Goal: Entertainment & Leisure: Consume media (video, audio)

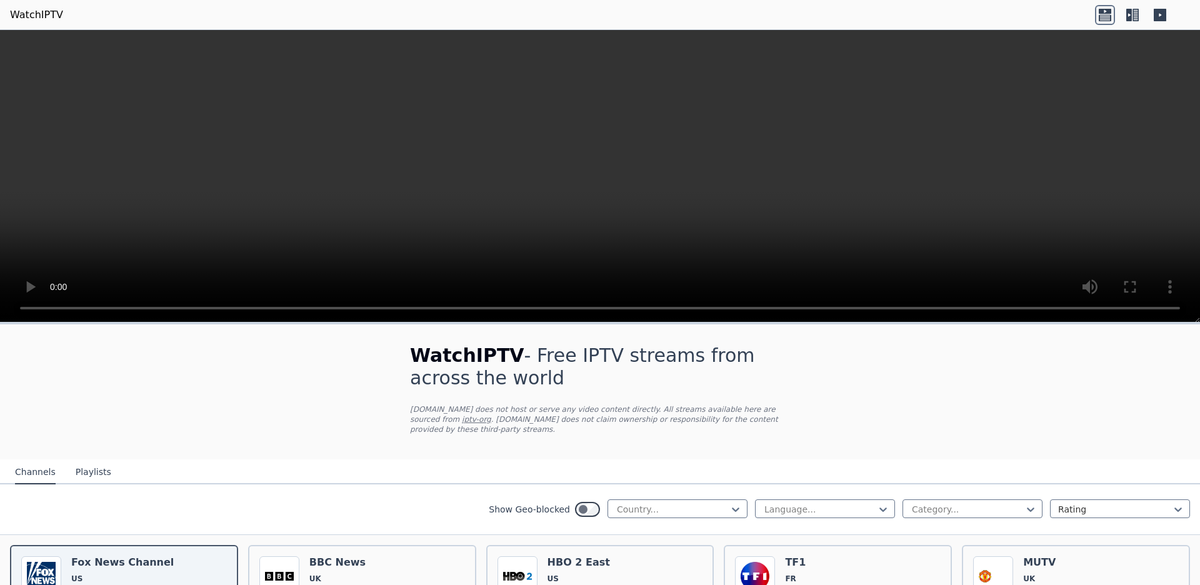
scroll to position [263, 0]
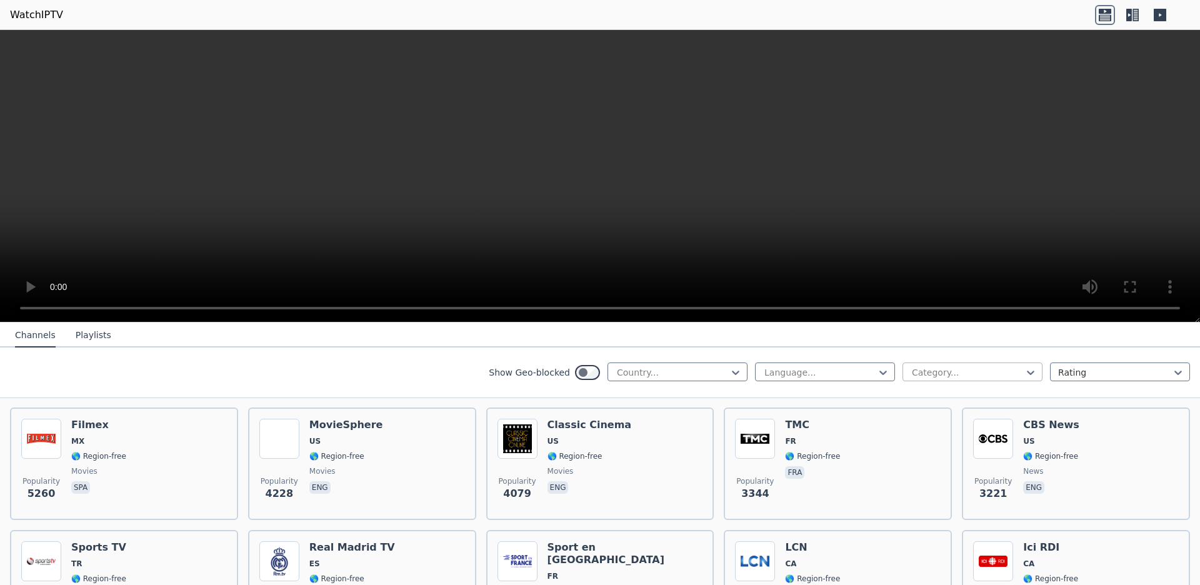
click at [917, 374] on div at bounding box center [968, 372] width 114 height 13
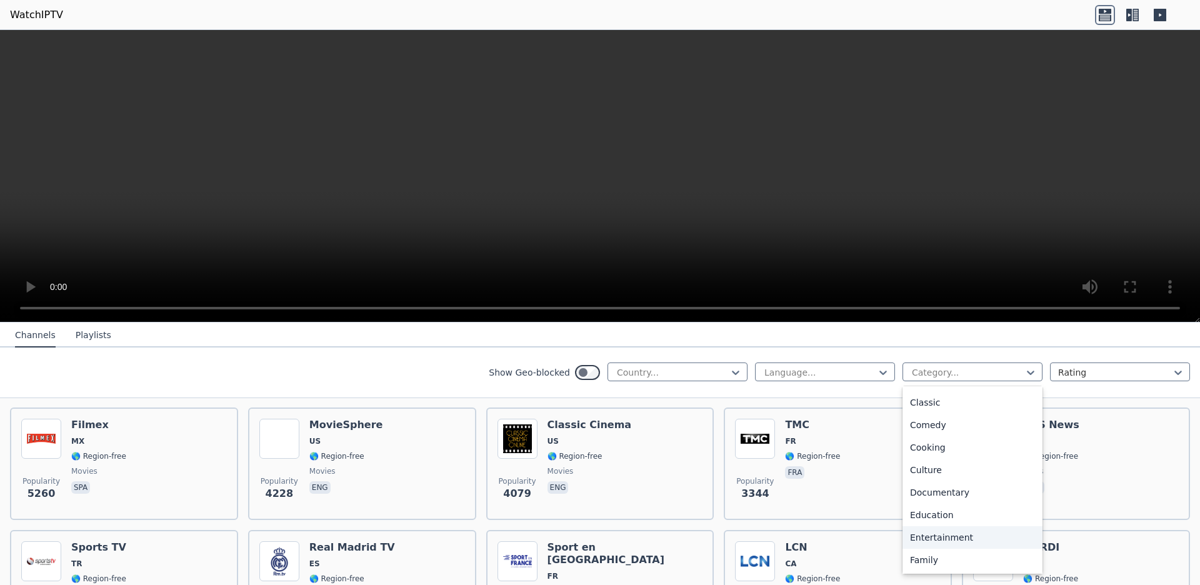
scroll to position [0, 0]
click at [970, 474] on div "Business" at bounding box center [973, 467] width 140 height 23
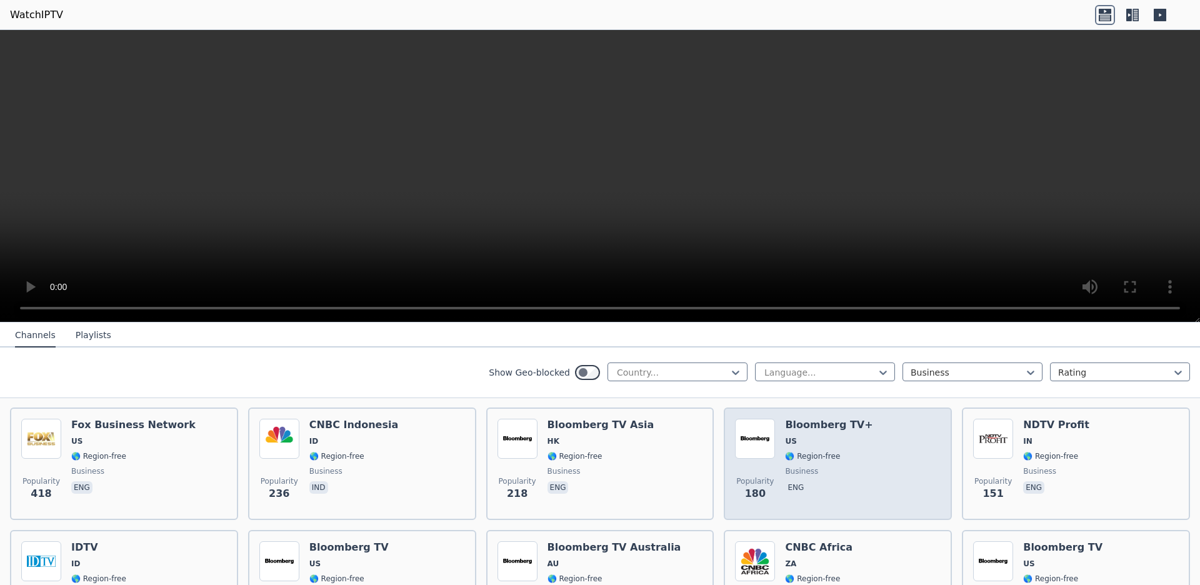
click at [771, 474] on div "Popularity 180 Bloomberg TV+ US 🌎 Region-free business eng" at bounding box center [838, 464] width 206 height 90
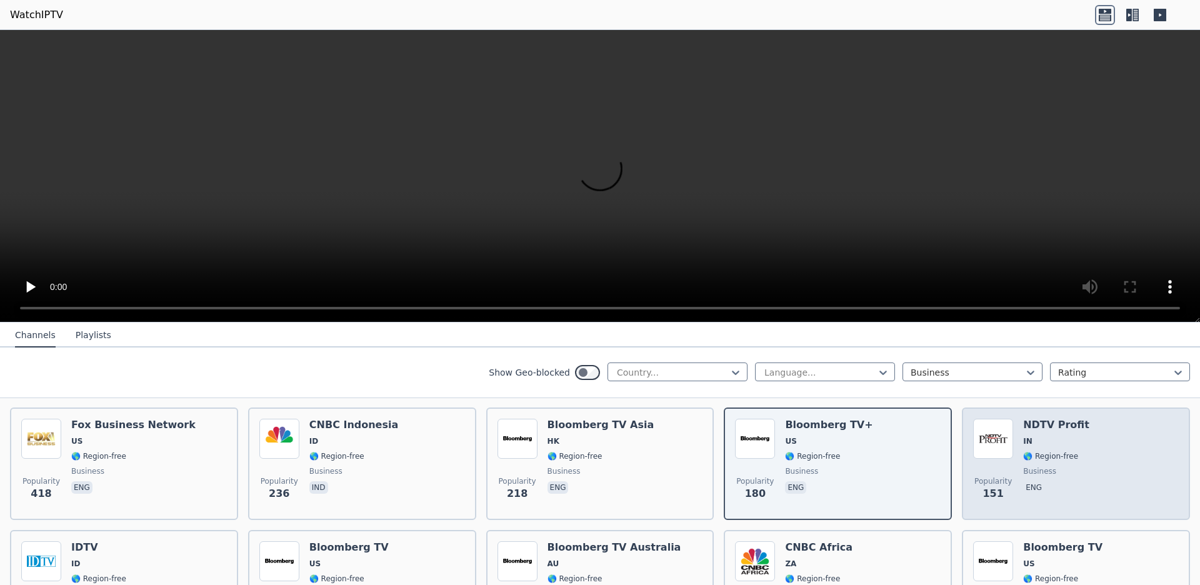
scroll to position [350, 0]
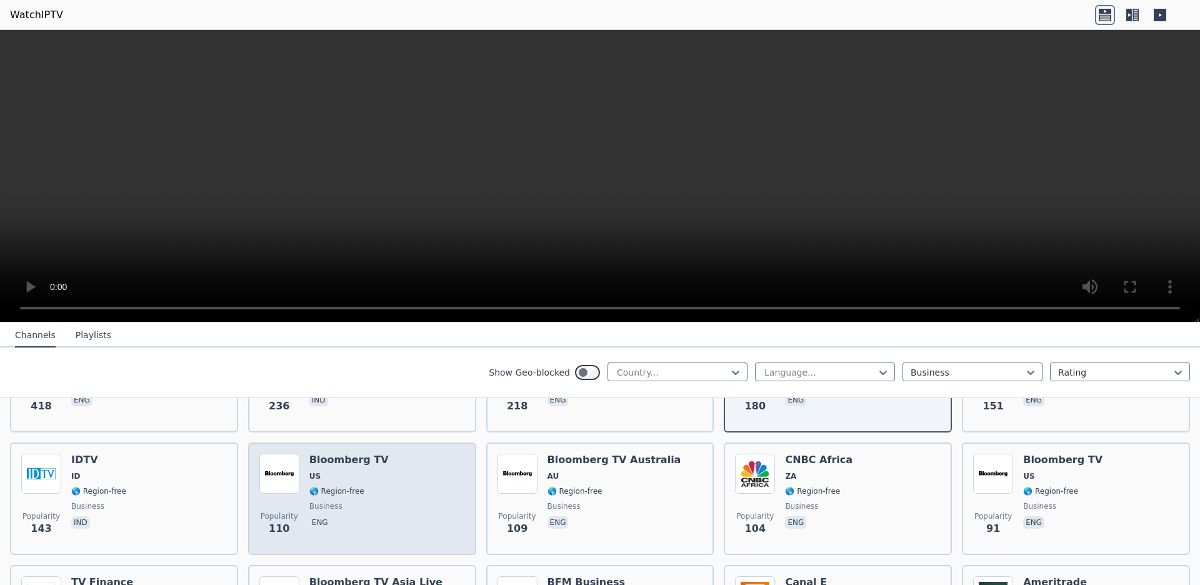
click at [440, 491] on div "Popularity 110 Bloomberg TV US 🌎 Region-free business eng" at bounding box center [362, 499] width 206 height 90
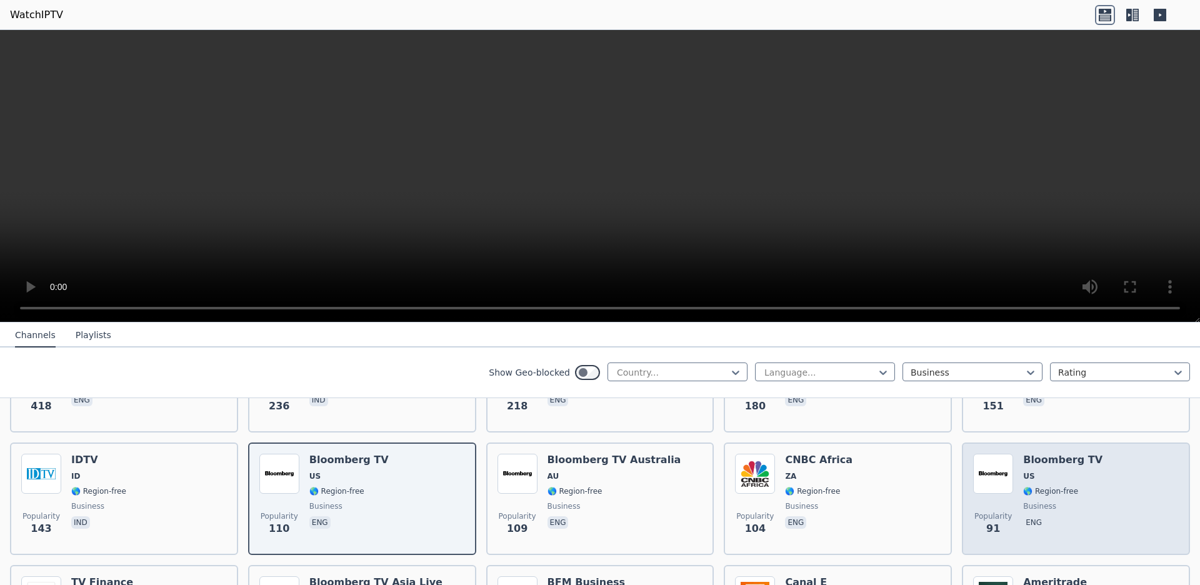
click at [988, 491] on img at bounding box center [993, 474] width 40 height 40
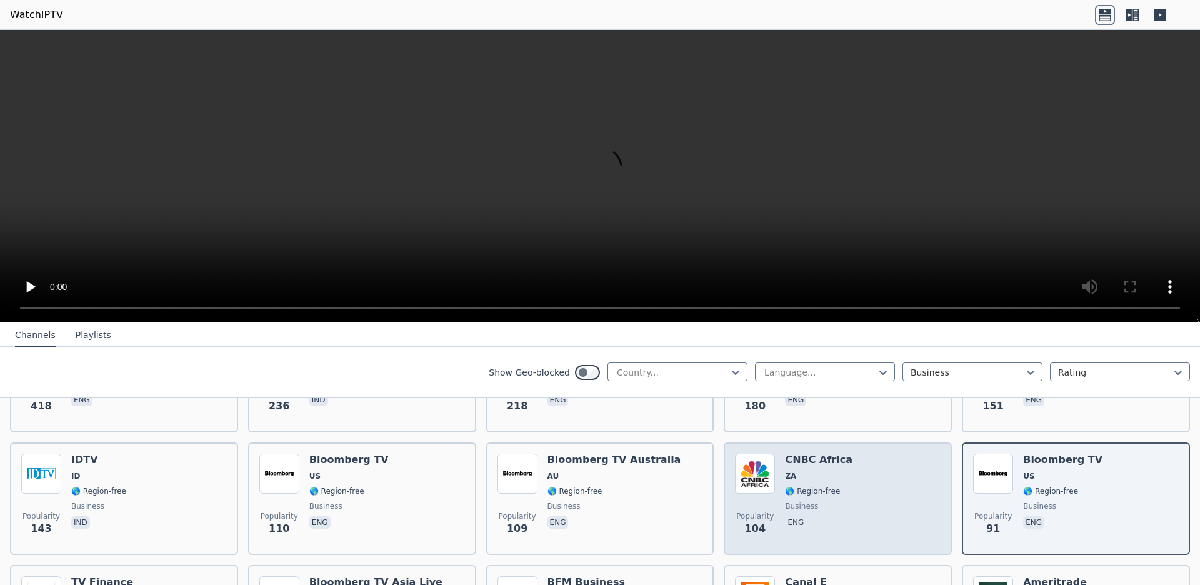
scroll to position [438, 0]
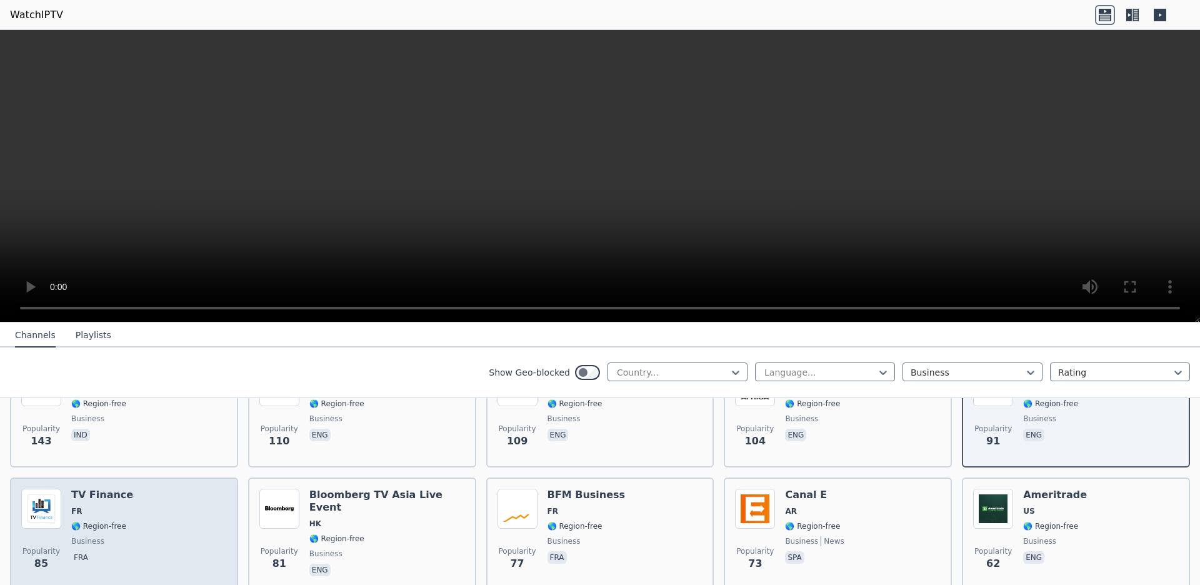
click at [213, 491] on div "Popularity 85 TV Finance FR 🌎 Region-free business fra" at bounding box center [124, 534] width 206 height 90
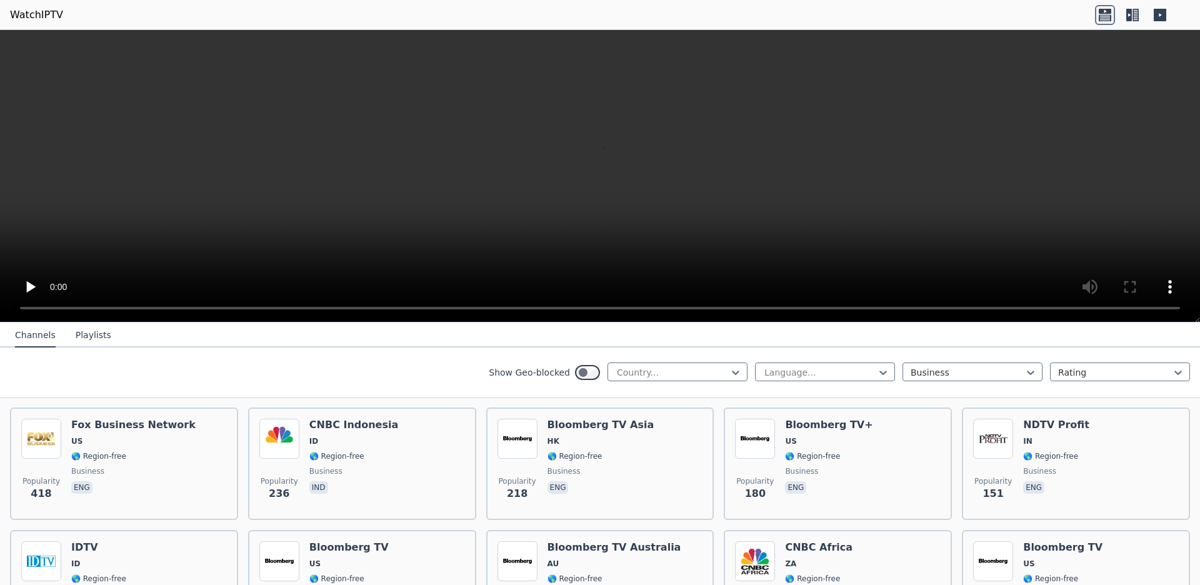
scroll to position [175, 0]
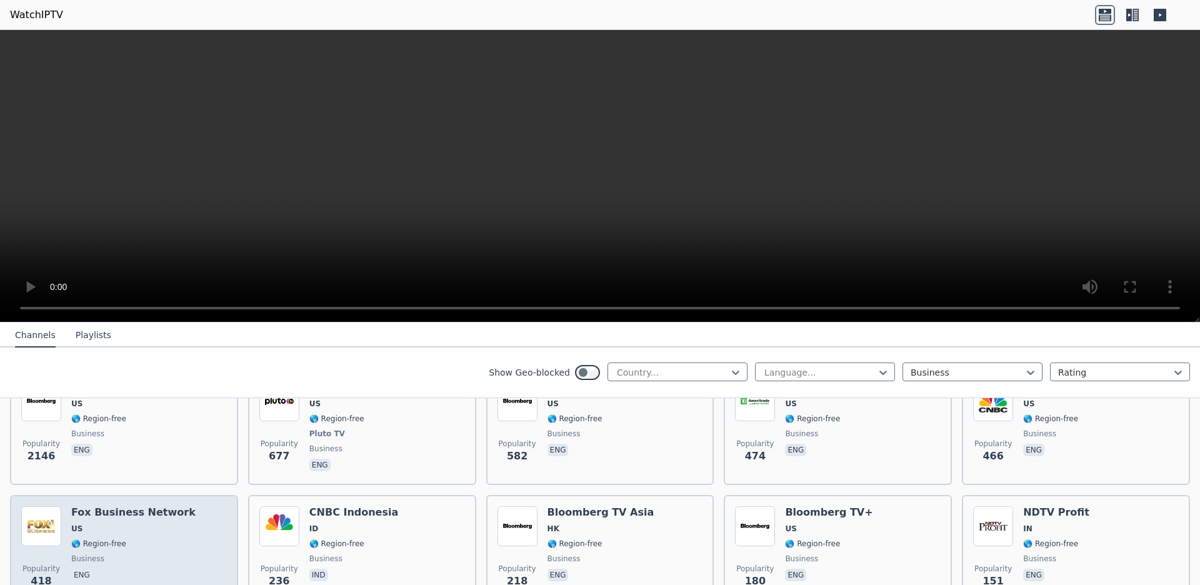
click at [148, 499] on div "Popularity 418 Fox Business Network US 🌎 Region-free business eng" at bounding box center [124, 551] width 228 height 113
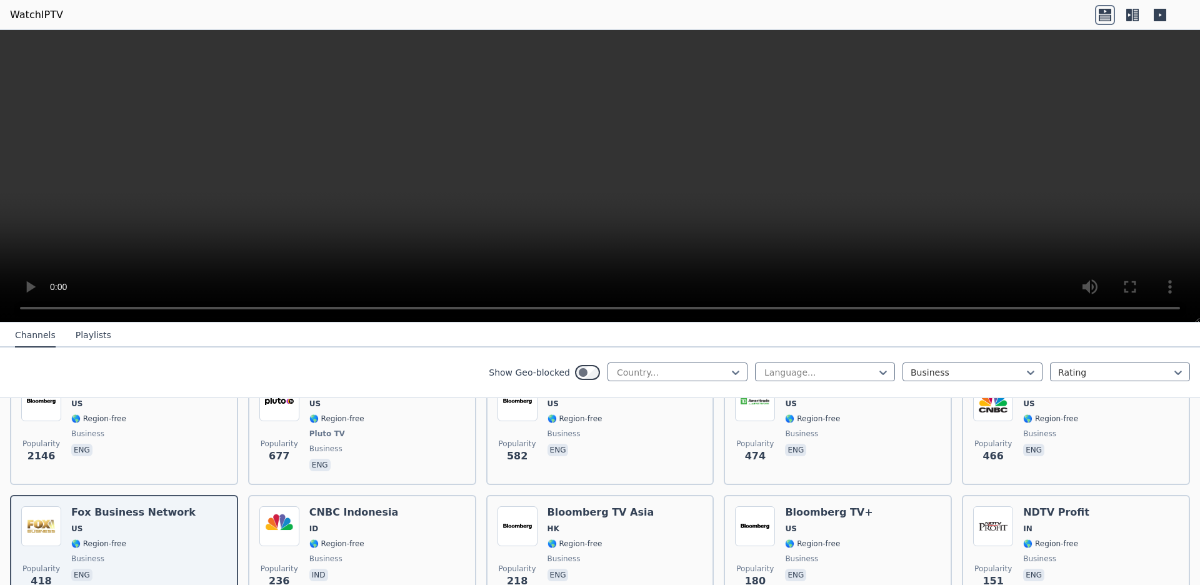
click at [148, 258] on video at bounding box center [600, 176] width 1200 height 293
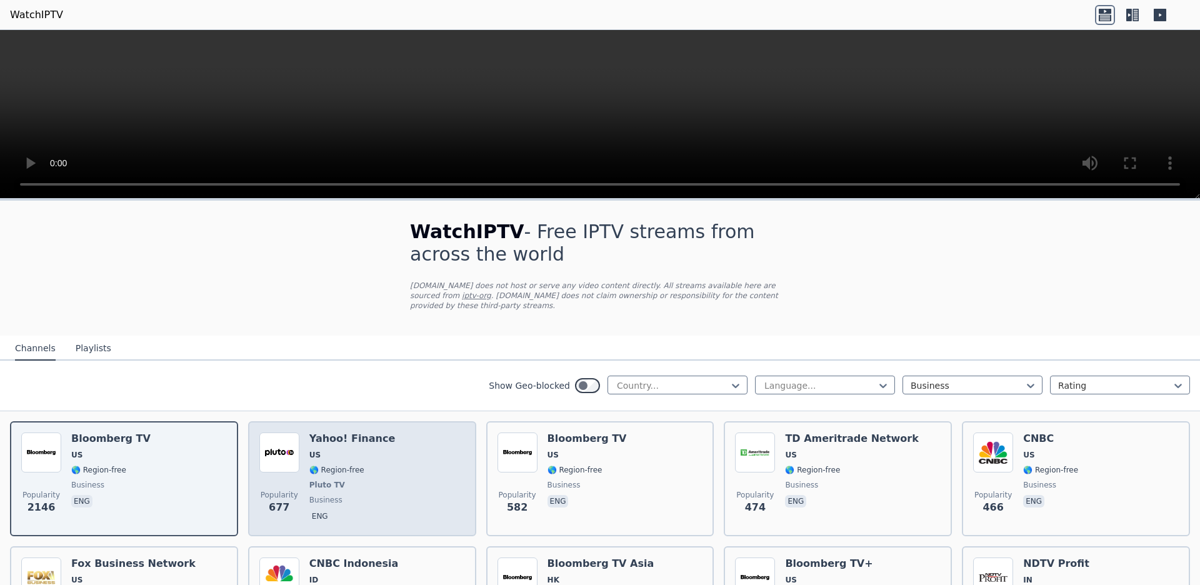
click at [391, 463] on div "Popularity 677 Yahoo! Finance US 🌎 Region-free Pluto TV business eng" at bounding box center [362, 479] width 206 height 93
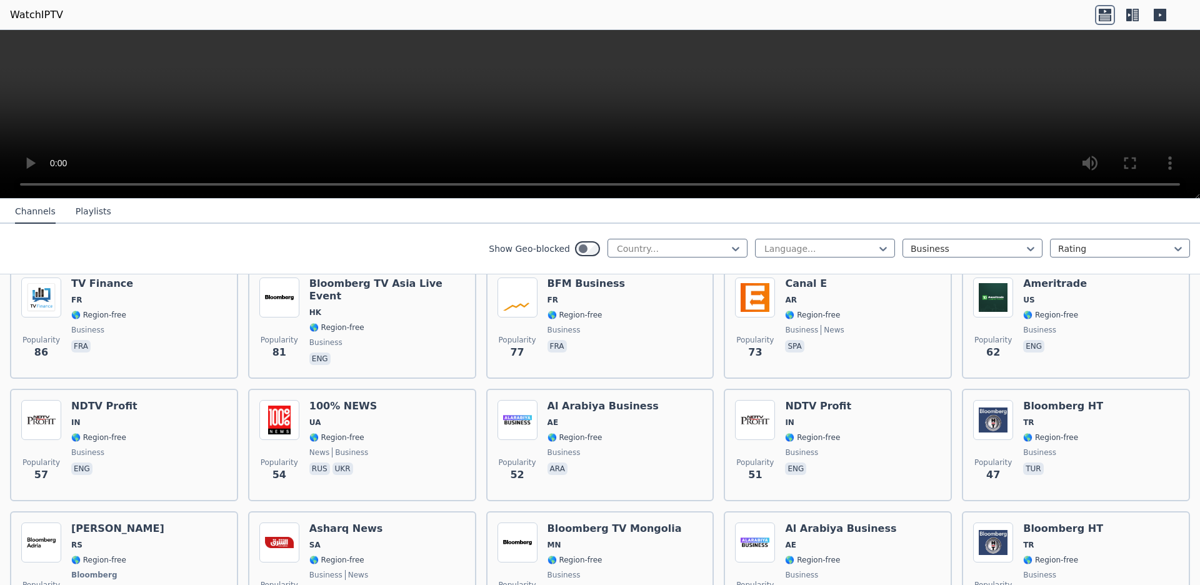
scroll to position [788, 0]
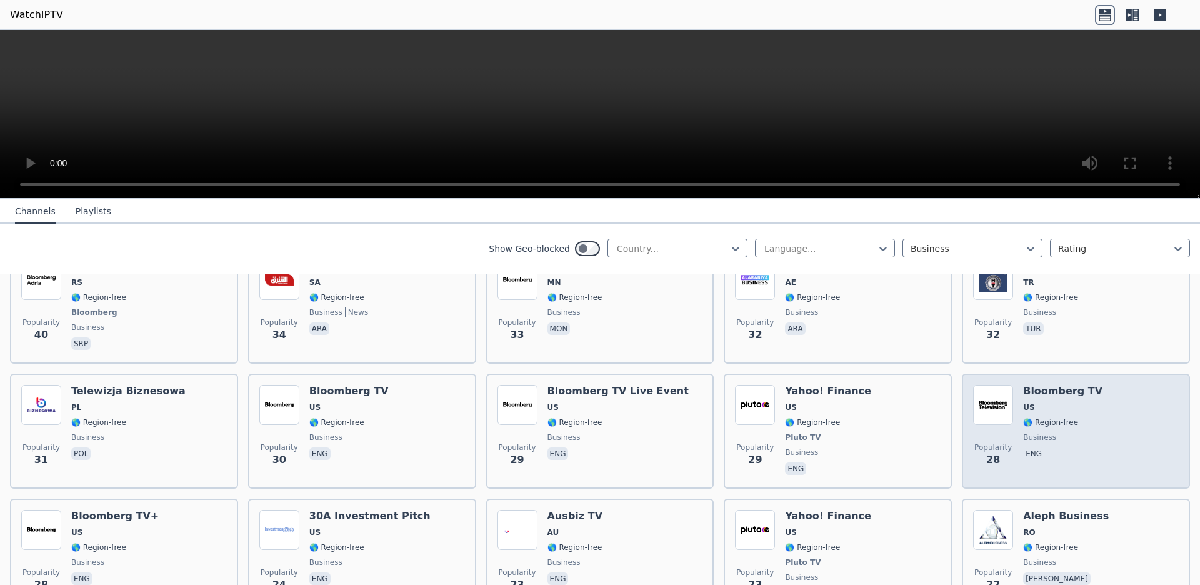
click at [1031, 455] on p "eng" at bounding box center [1033, 454] width 21 height 13
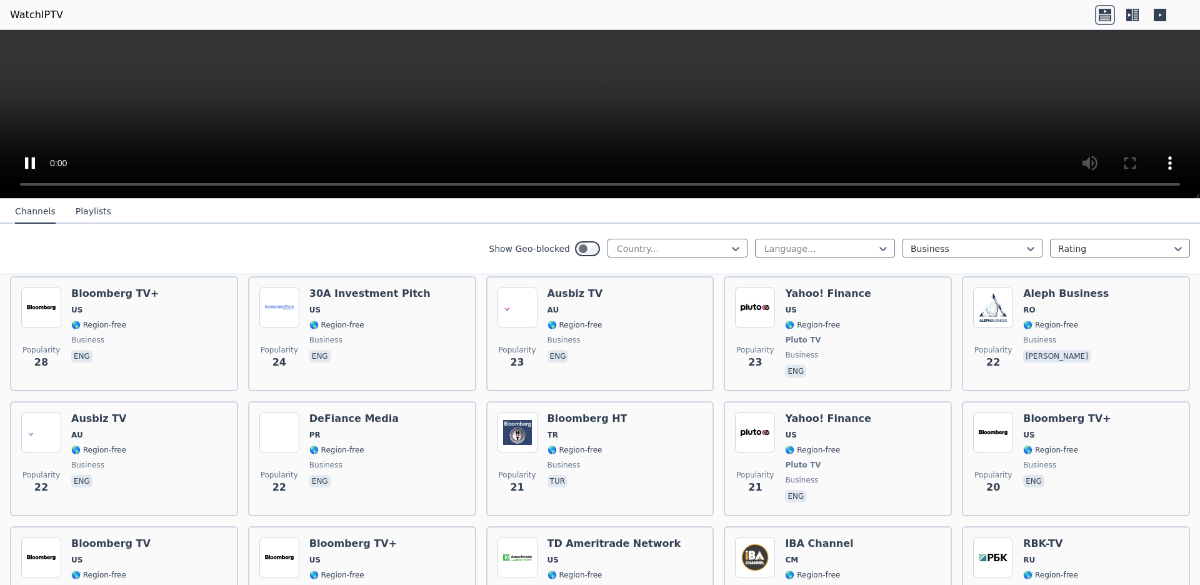
scroll to position [1050, 0]
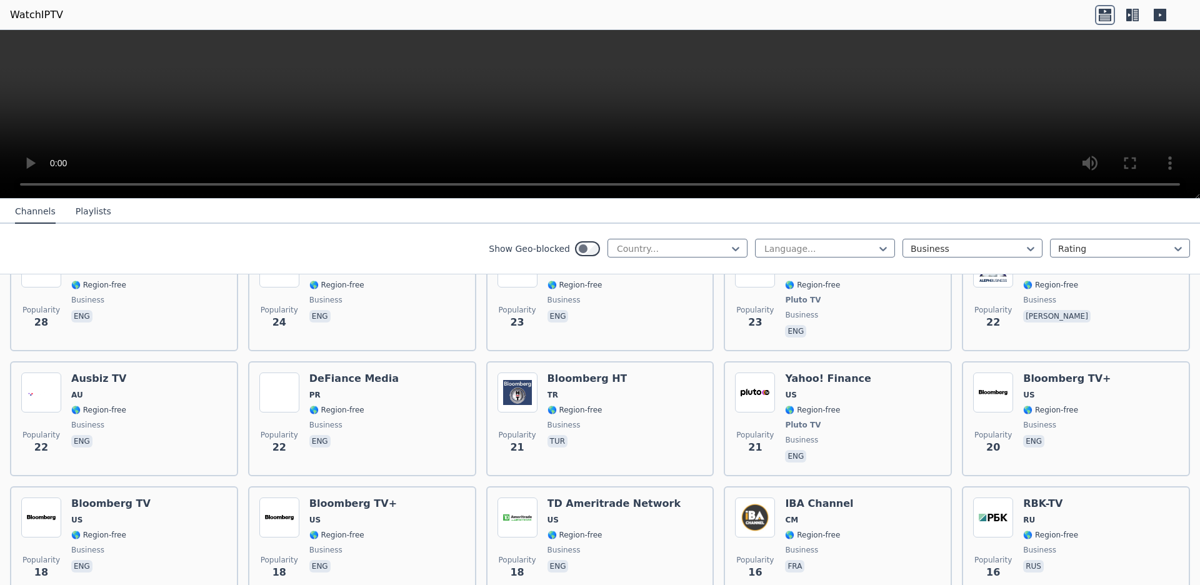
click at [589, 118] on video at bounding box center [600, 114] width 1200 height 169
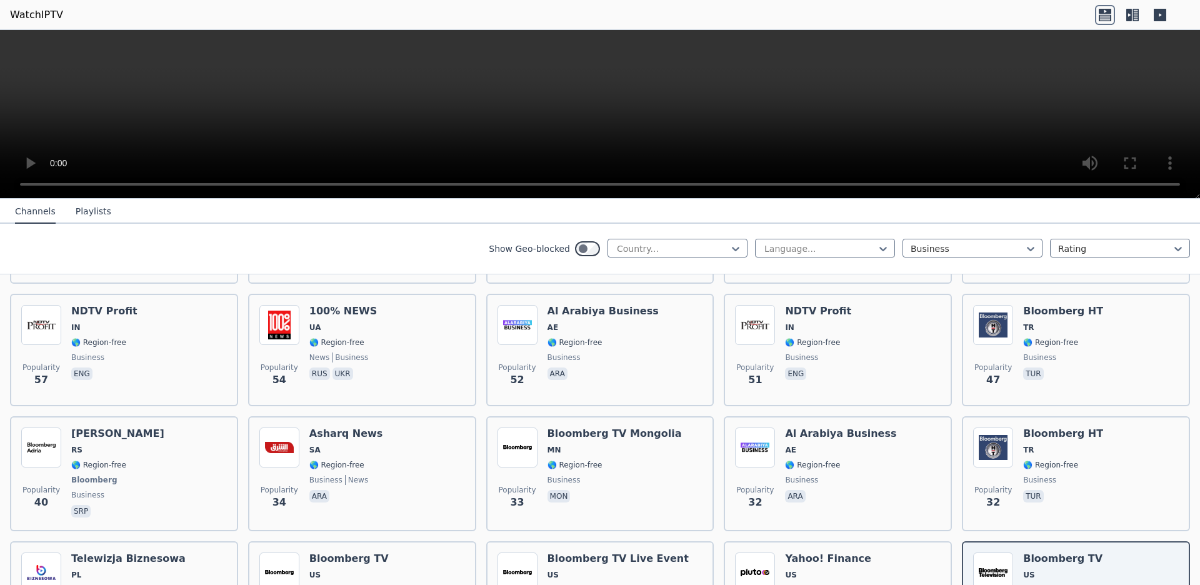
scroll to position [419, 0]
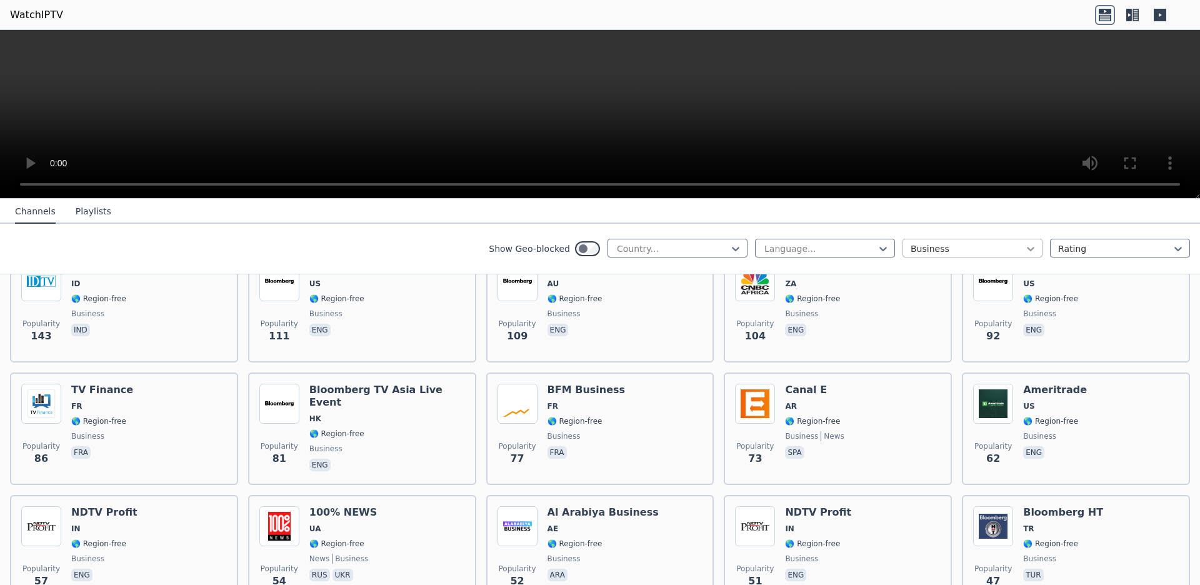
click at [1025, 253] on div at bounding box center [1031, 249] width 13 height 13
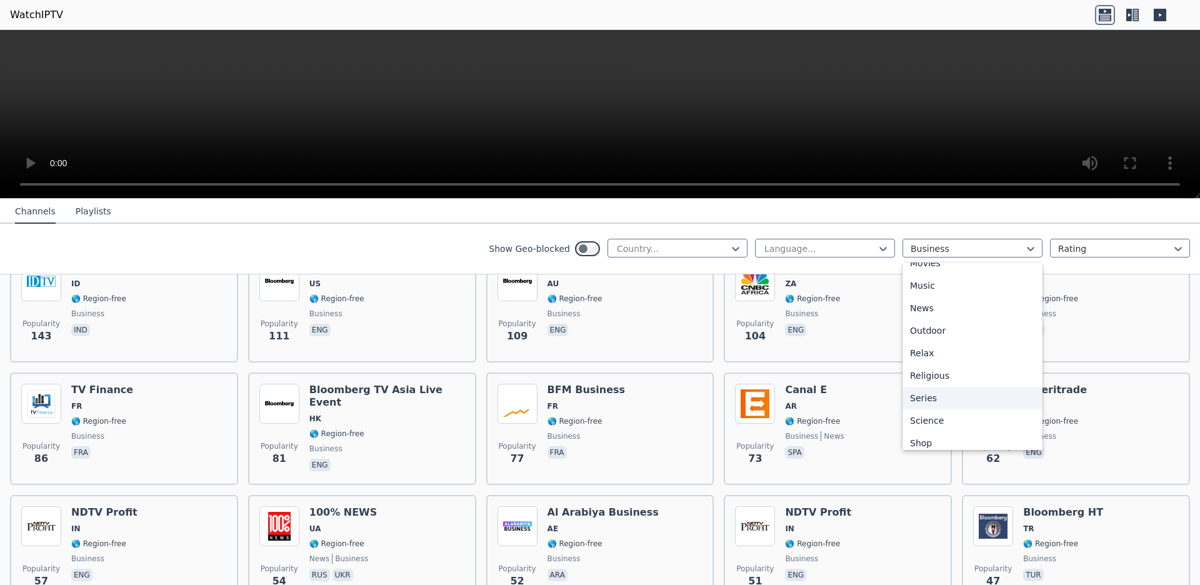
scroll to position [350, 0]
click at [967, 343] on div "Outdoor" at bounding box center [973, 331] width 140 height 23
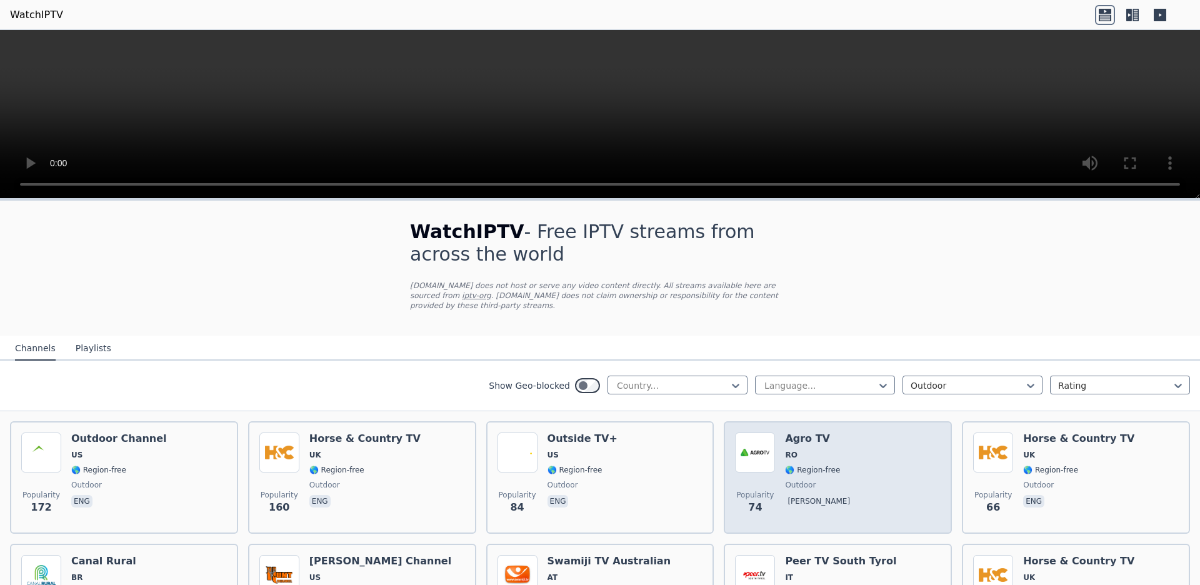
scroll to position [350, 0]
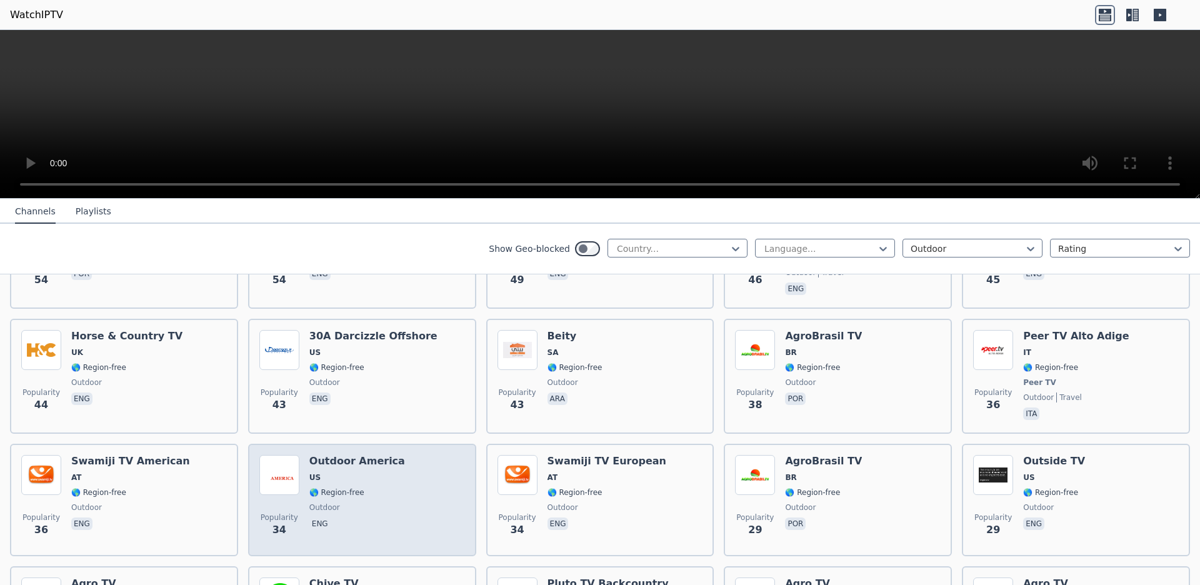
click at [321, 526] on p "eng" at bounding box center [319, 524] width 21 height 13
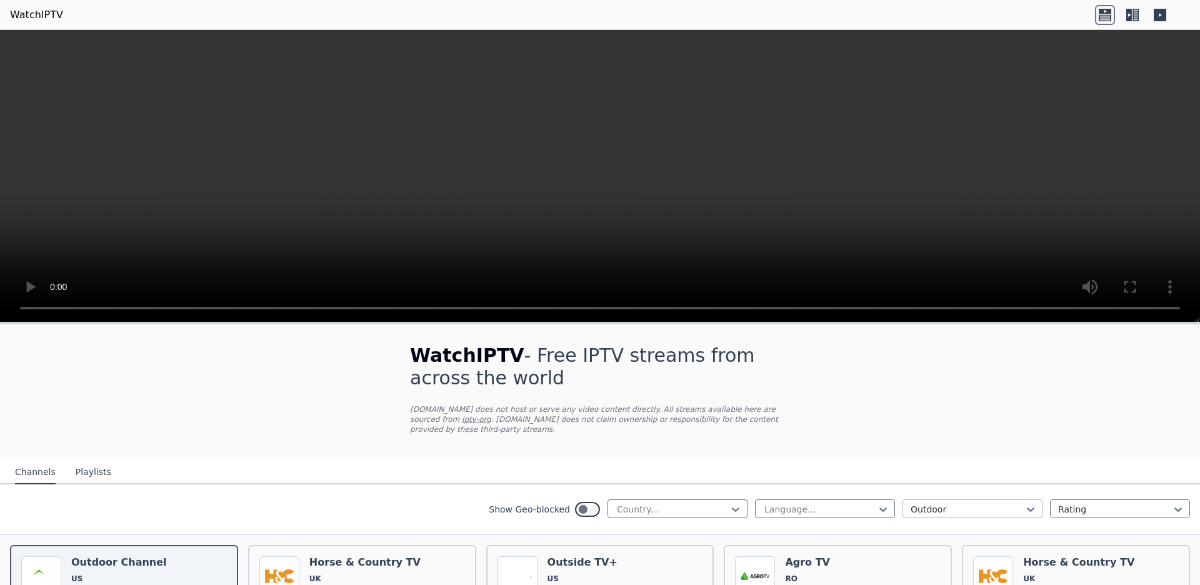
click at [944, 508] on div at bounding box center [968, 509] width 114 height 13
click at [829, 478] on nav "Channels Playlists" at bounding box center [600, 472] width 1200 height 25
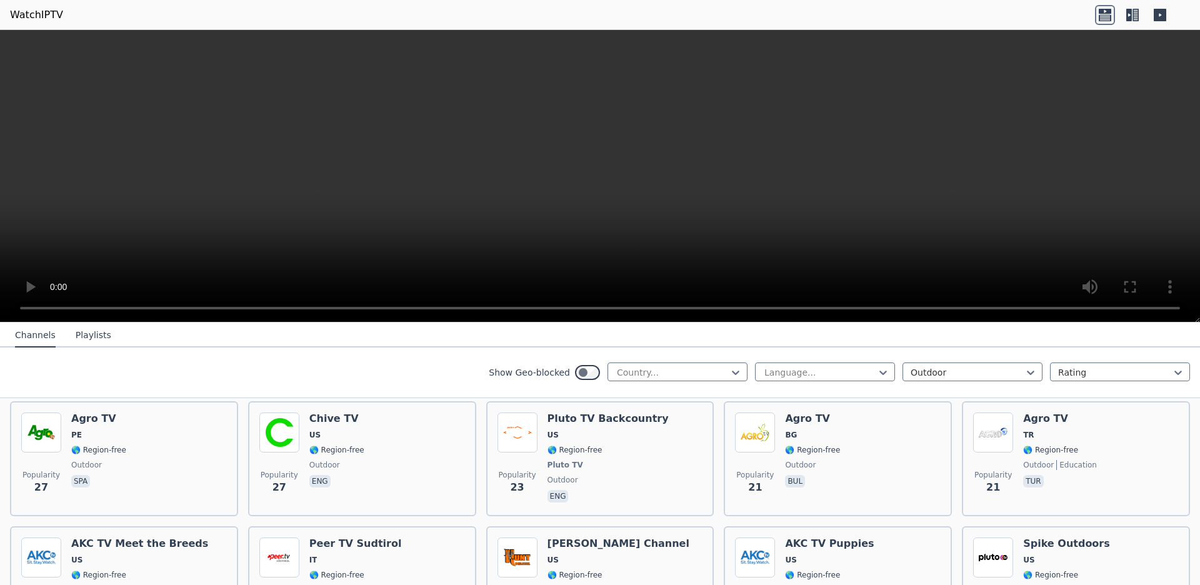
scroll to position [788, 0]
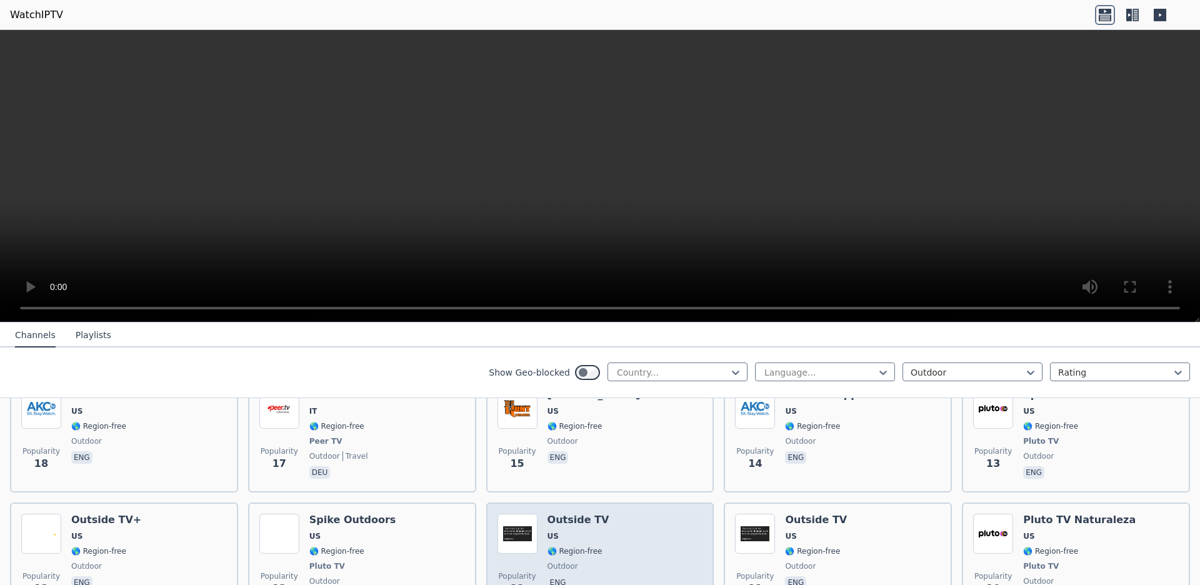
click at [518, 577] on span "Popularity" at bounding box center [518, 576] width 38 height 10
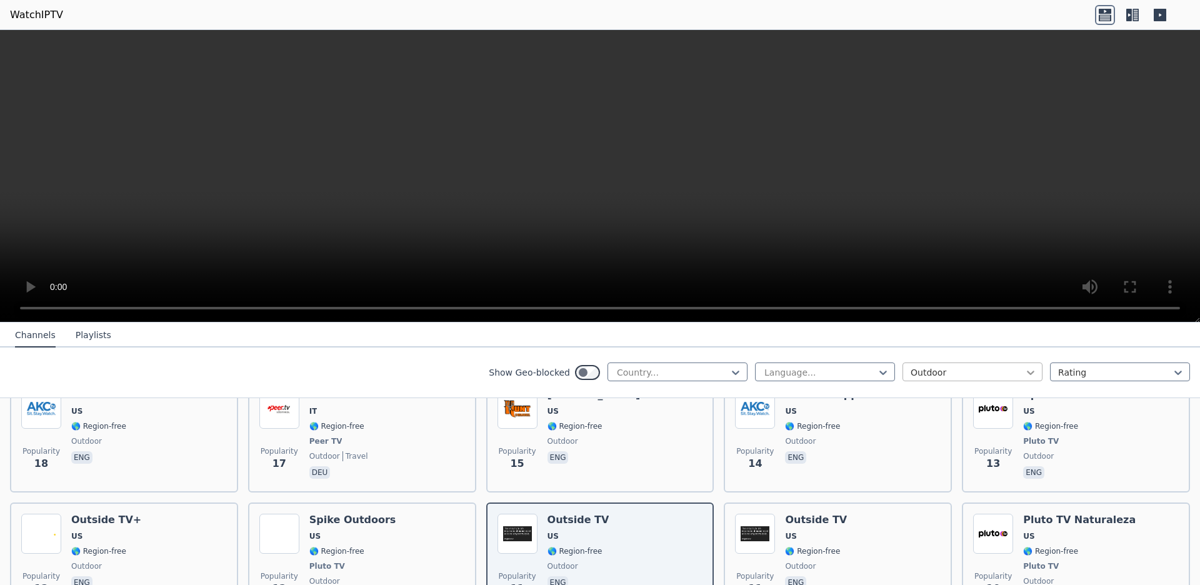
click at [1025, 378] on icon at bounding box center [1031, 372] width 13 height 13
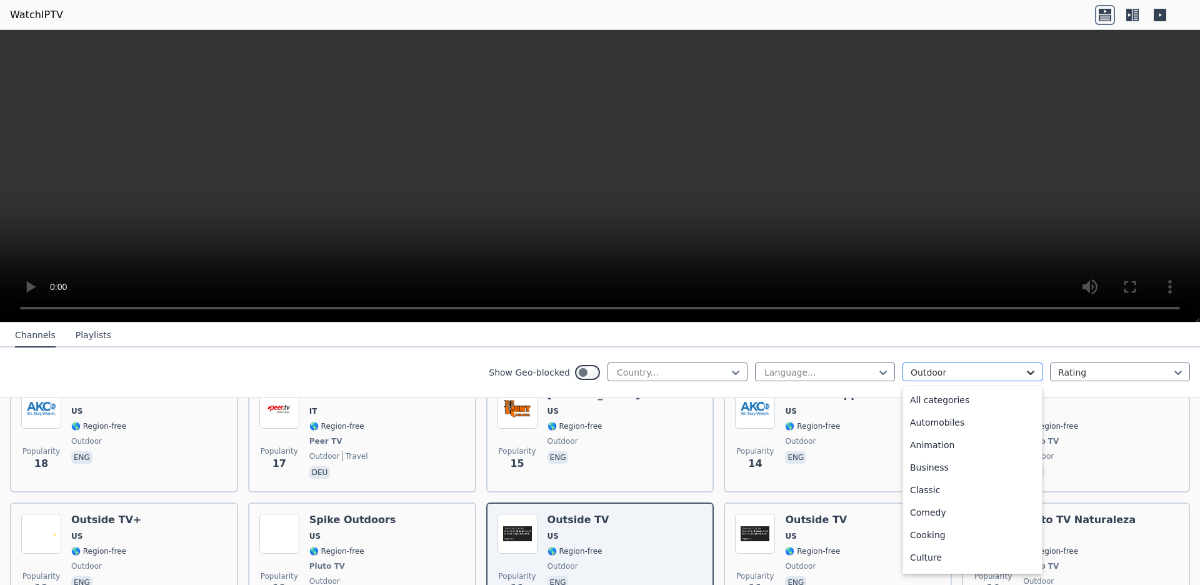
click at [1025, 378] on icon at bounding box center [1031, 372] width 13 height 13
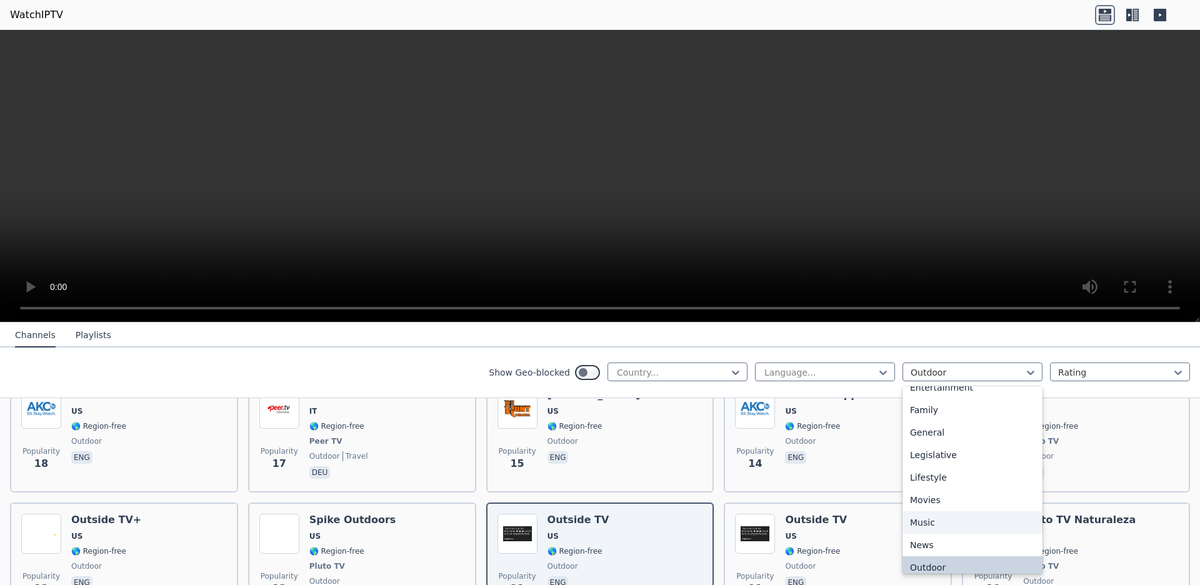
scroll to position [230, 0]
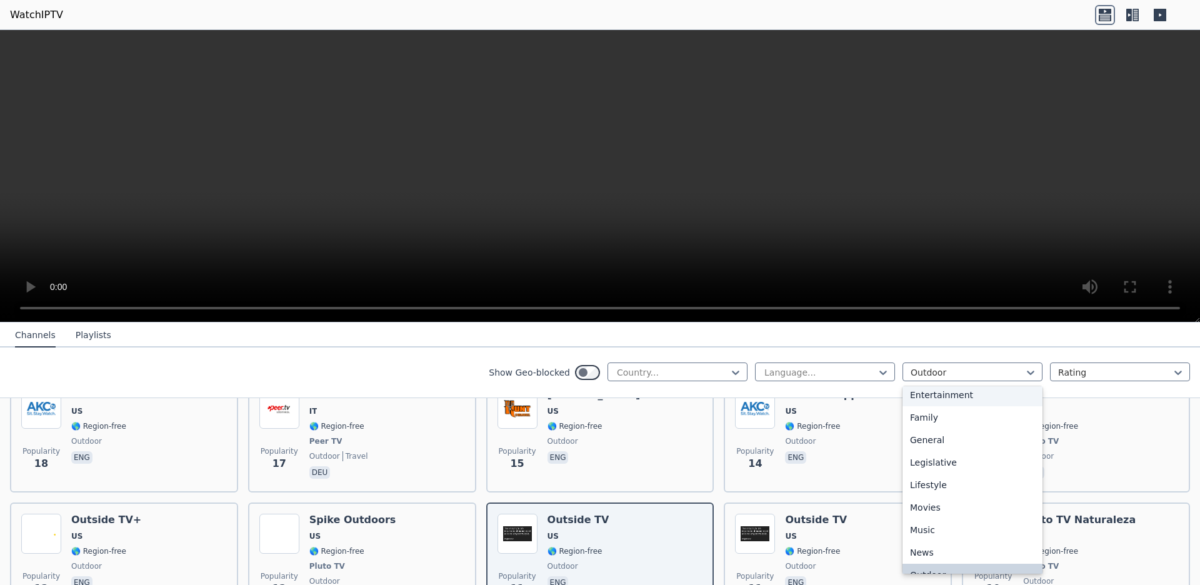
click at [967, 406] on div "Entertainment" at bounding box center [973, 395] width 140 height 23
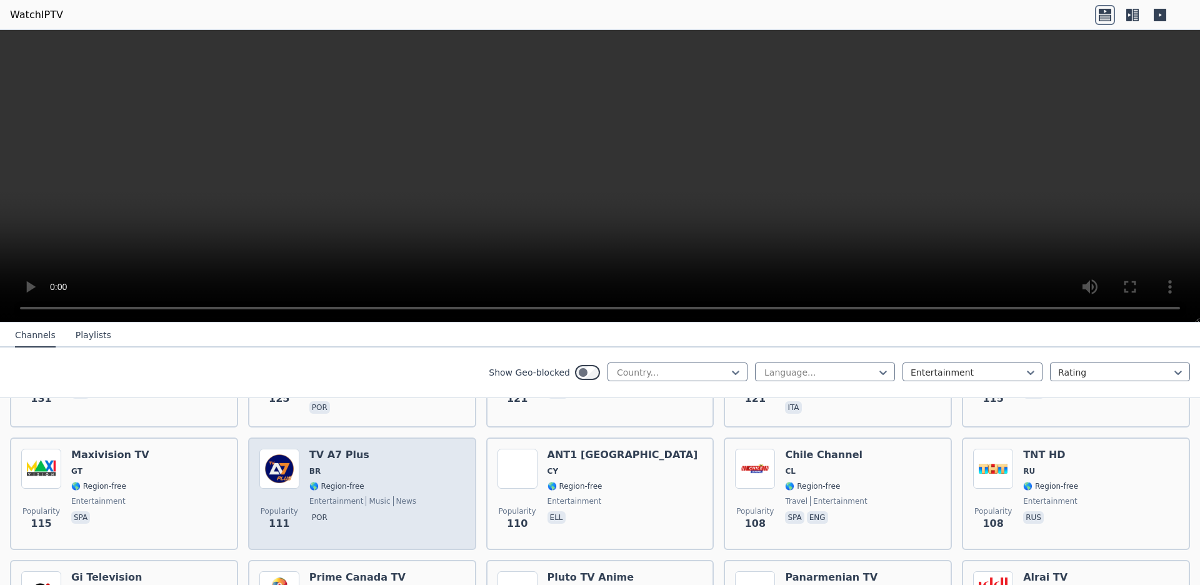
scroll to position [1576, 0]
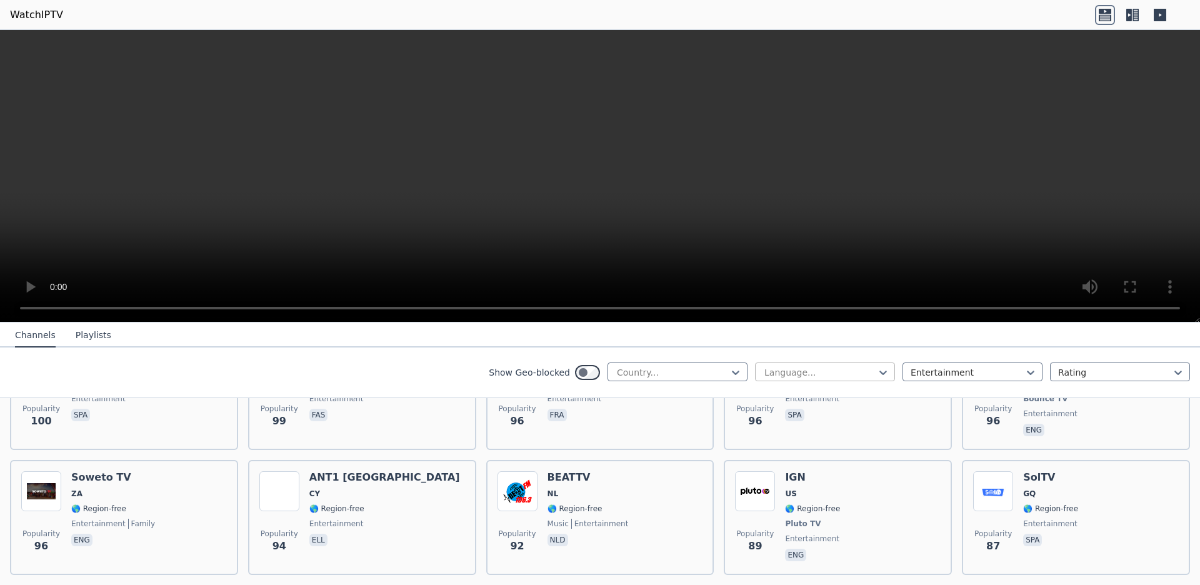
click at [848, 379] on div at bounding box center [820, 372] width 114 height 13
click at [840, 456] on div "English" at bounding box center [825, 445] width 140 height 23
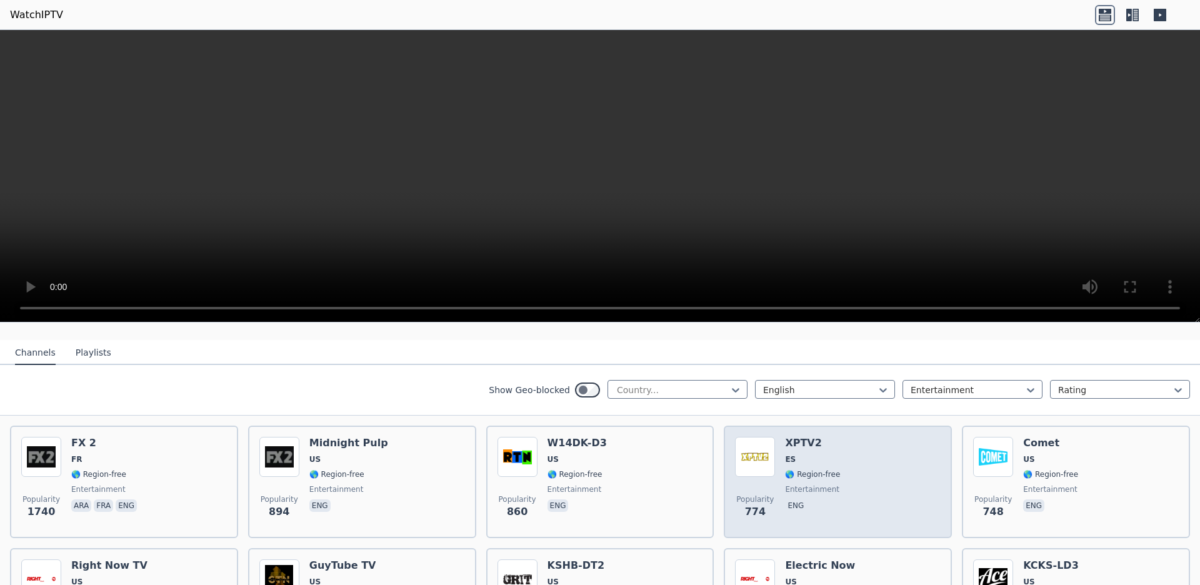
scroll to position [263, 0]
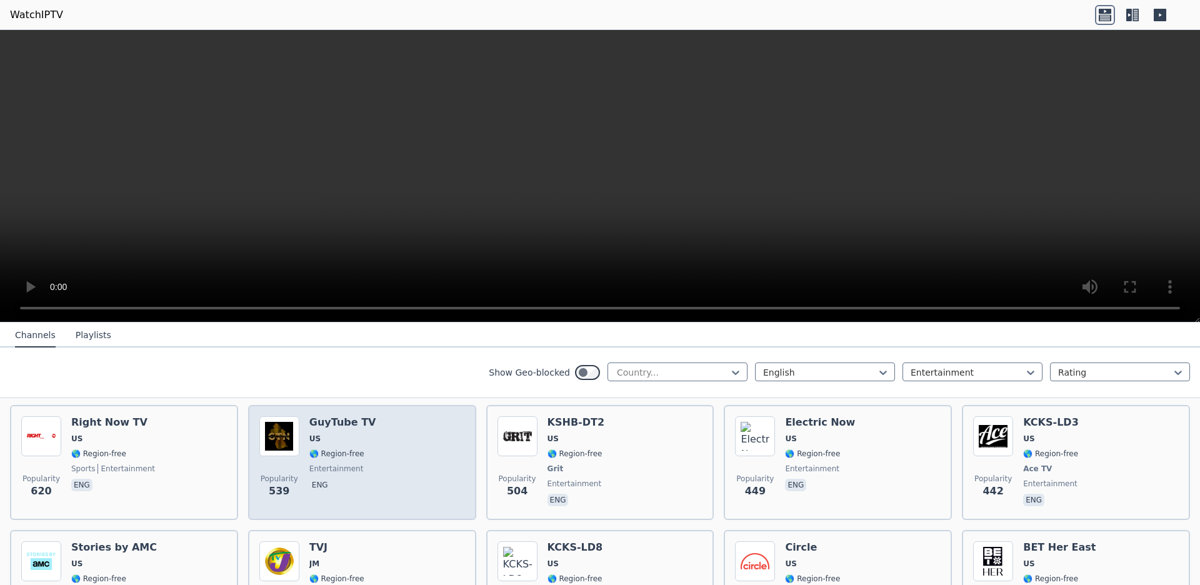
click at [363, 466] on span "entertainment" at bounding box center [342, 469] width 67 height 10
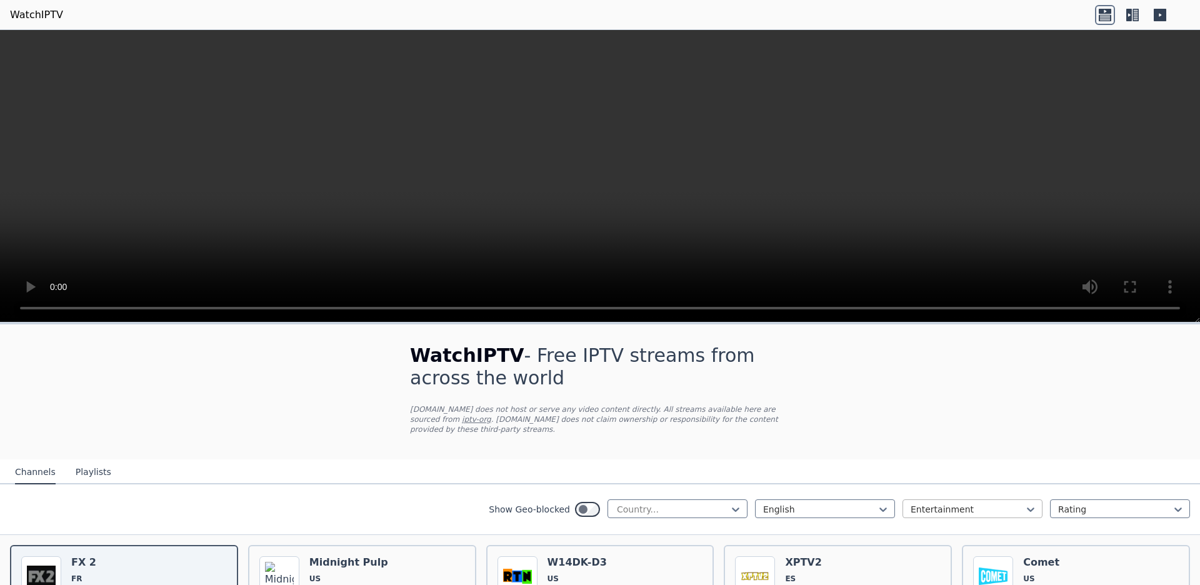
click at [918, 507] on div at bounding box center [968, 509] width 114 height 13
click at [723, 179] on video at bounding box center [600, 176] width 1200 height 293
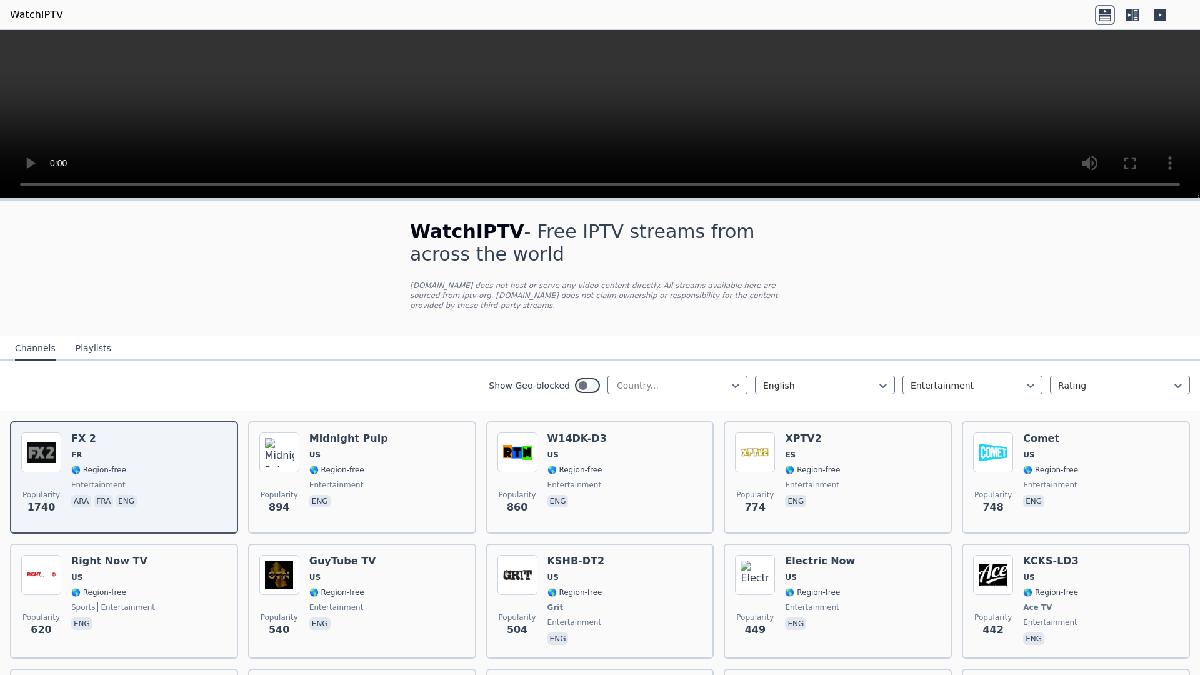
click at [723, 199] on video at bounding box center [600, 114] width 1200 height 169
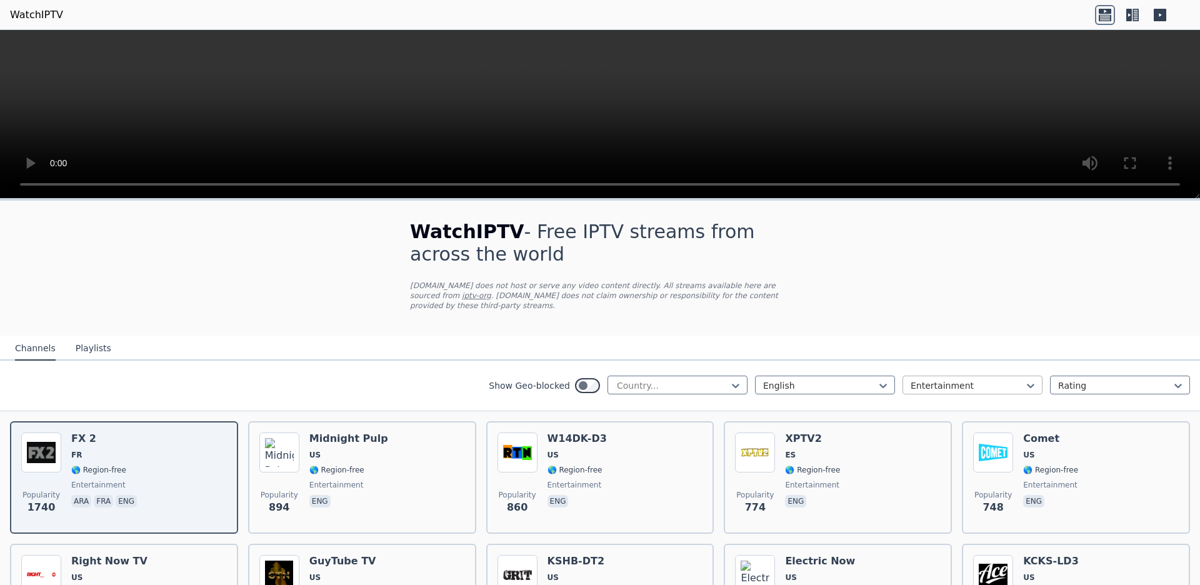
click at [920, 384] on div at bounding box center [968, 385] width 114 height 13
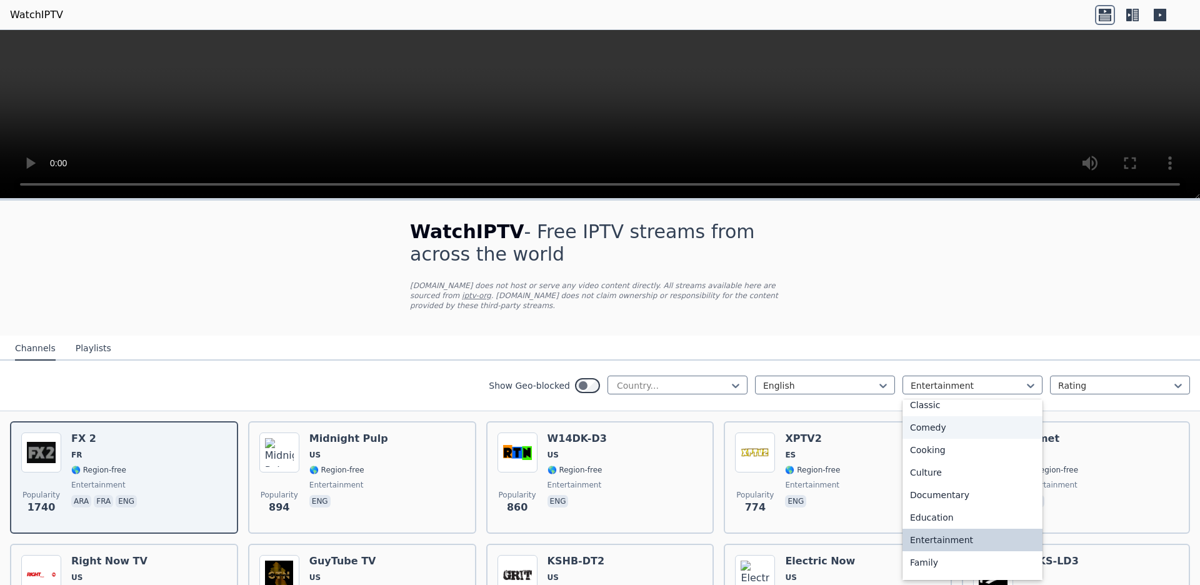
click at [920, 439] on div "Comedy" at bounding box center [973, 427] width 140 height 23
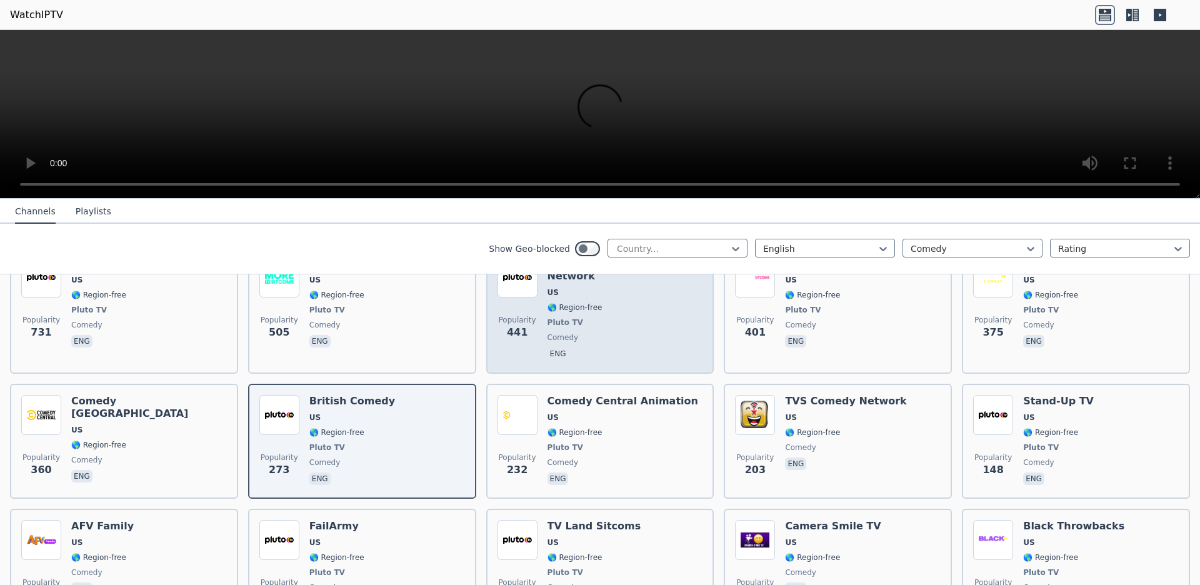
scroll to position [438, 0]
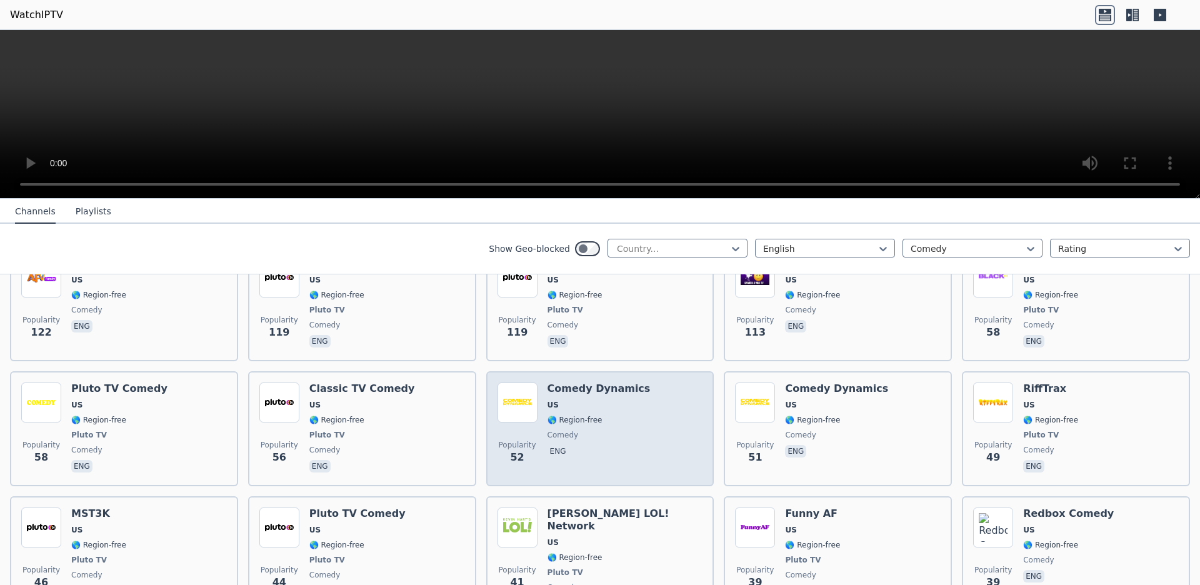
click at [579, 450] on div "Comedy Dynamics US 🌎 Region-free comedy eng" at bounding box center [599, 429] width 103 height 93
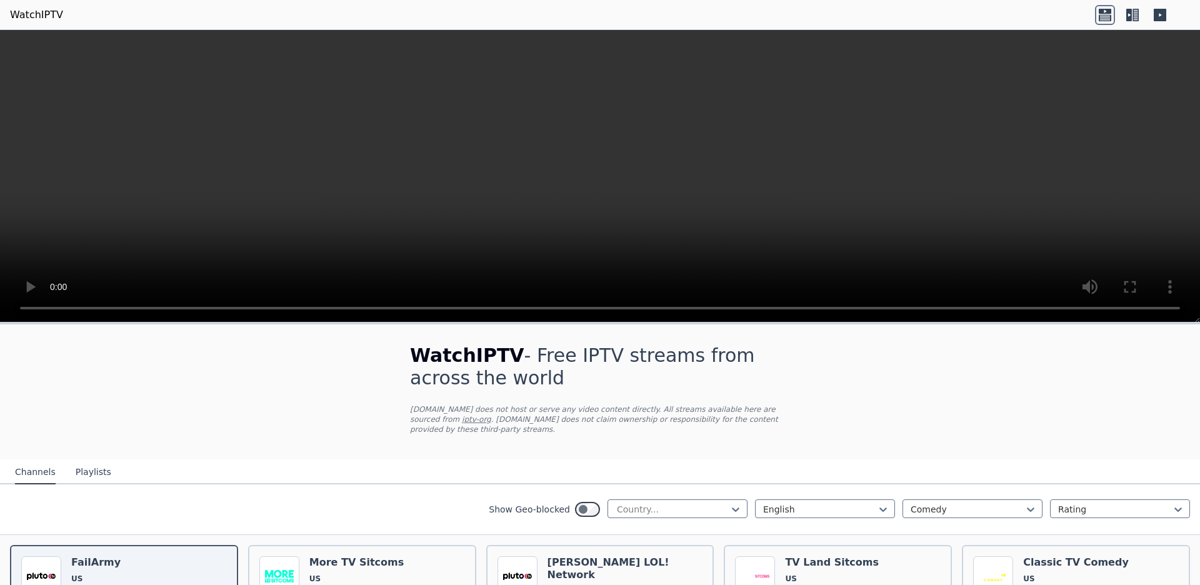
click at [667, 69] on video at bounding box center [600, 176] width 1200 height 293
